Goal: Task Accomplishment & Management: Complete application form

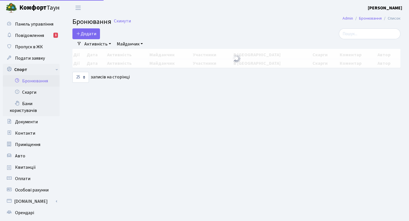
select select "25"
click at [81, 33] on button "Додати" at bounding box center [86, 33] width 28 height 11
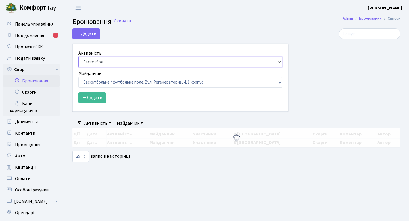
click at [99, 61] on select "Баскетбол Волейбол Йога Катання на роликах Настільний теніс [PERSON_NAME] Фітнес" at bounding box center [180, 61] width 204 height 11
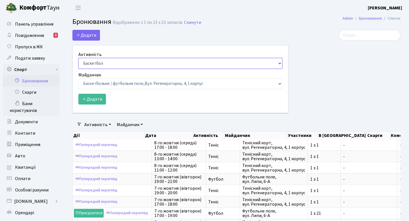
select select "1"
click at [78, 58] on select "Баскетбол Волейбол Йога Катання на роликах Настільний теніс [PERSON_NAME] Фітнес" at bounding box center [180, 63] width 204 height 11
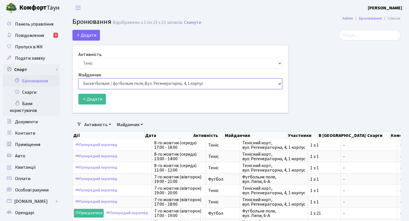
click at [104, 83] on select "Баскетбольне / футбольне поле, [GEOGRAPHIC_DATA]. [STREET_ADDRESS]. [STREET_ADD…" at bounding box center [180, 83] width 204 height 11
select select "1"
click at [78, 78] on select "Баскетбольне / футбольне поле, [GEOGRAPHIC_DATA]. [STREET_ADDRESS]. [STREET_ADD…" at bounding box center [180, 83] width 204 height 11
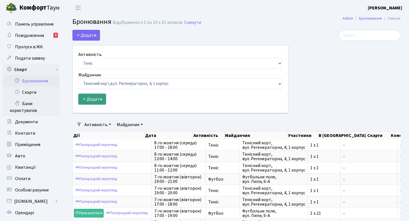
click at [93, 96] on button "Додати" at bounding box center [92, 99] width 28 height 11
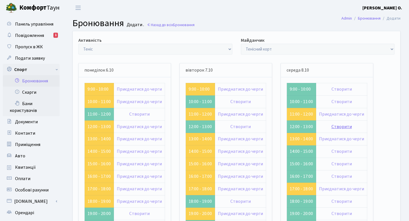
click at [333, 128] on link "Створити" at bounding box center [341, 126] width 20 height 6
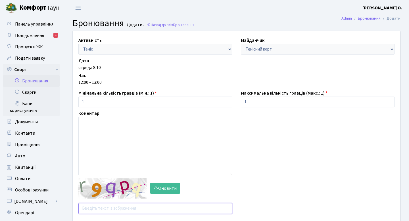
click at [133, 208] on input "text" at bounding box center [155, 208] width 154 height 11
type input "m4m4j"
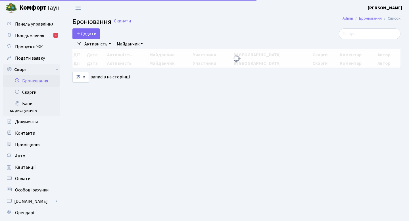
select select "25"
